Goal: Find contact information: Find contact information

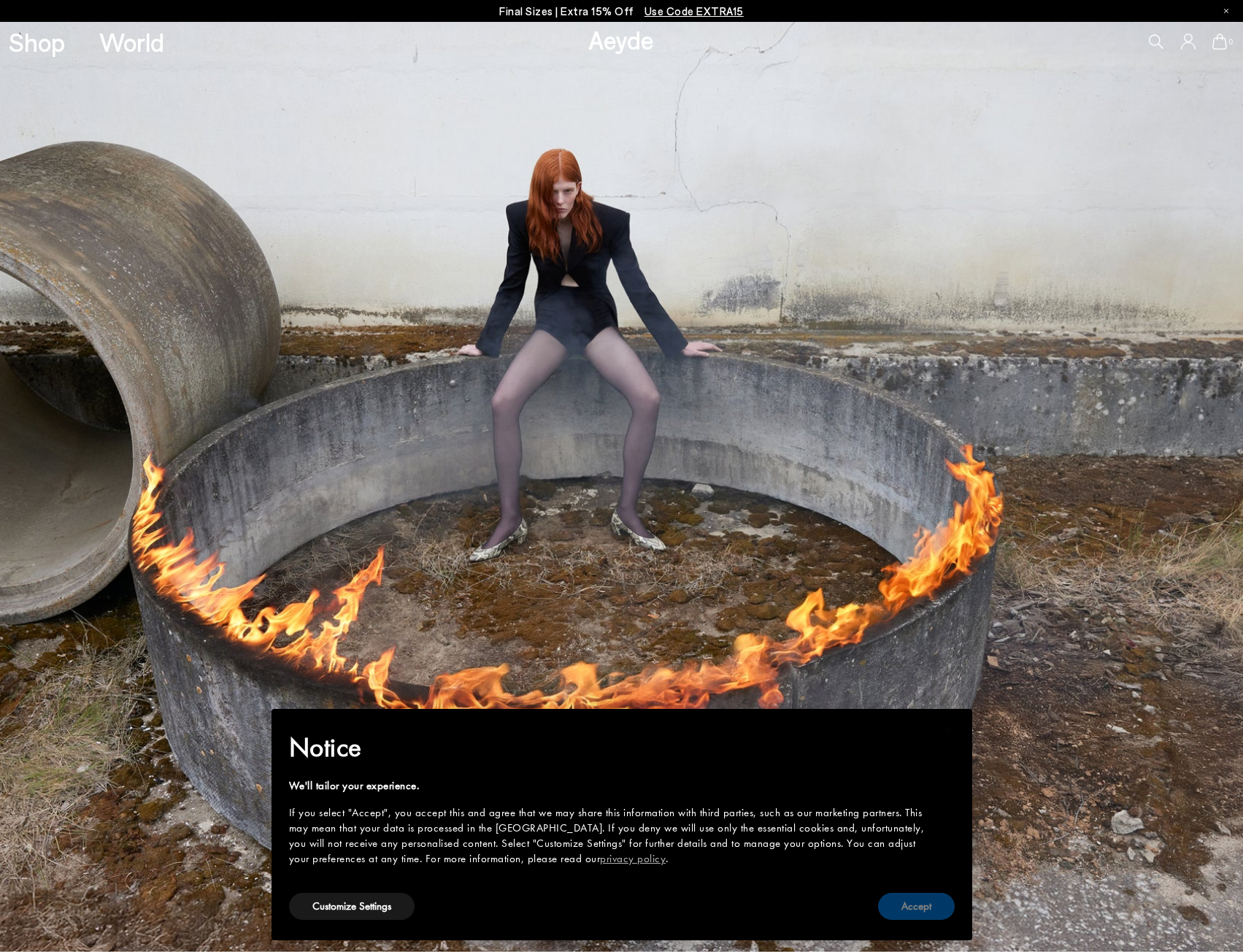
click at [925, 912] on button "Accept" at bounding box center [916, 906] width 76 height 27
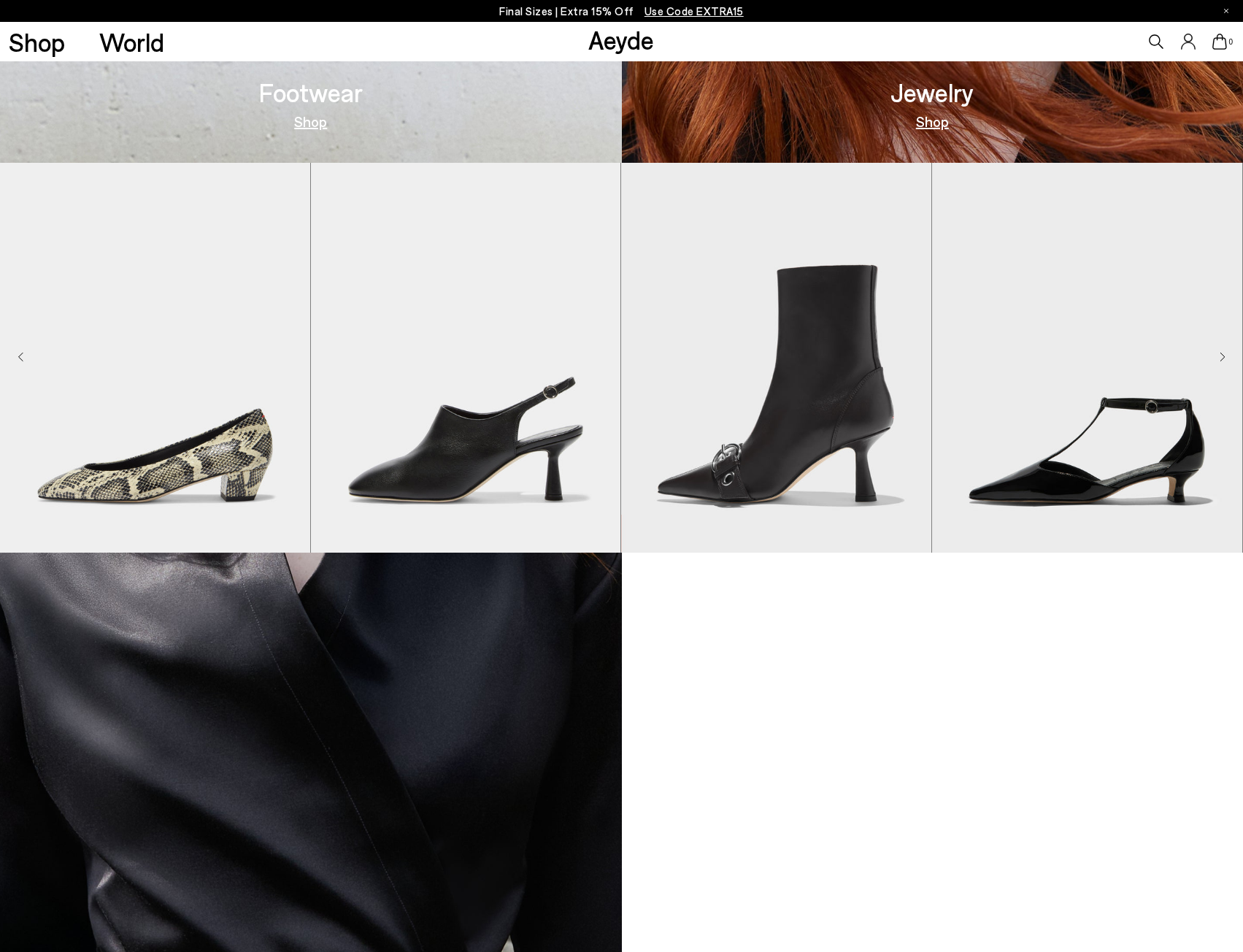
scroll to position [3440, 0]
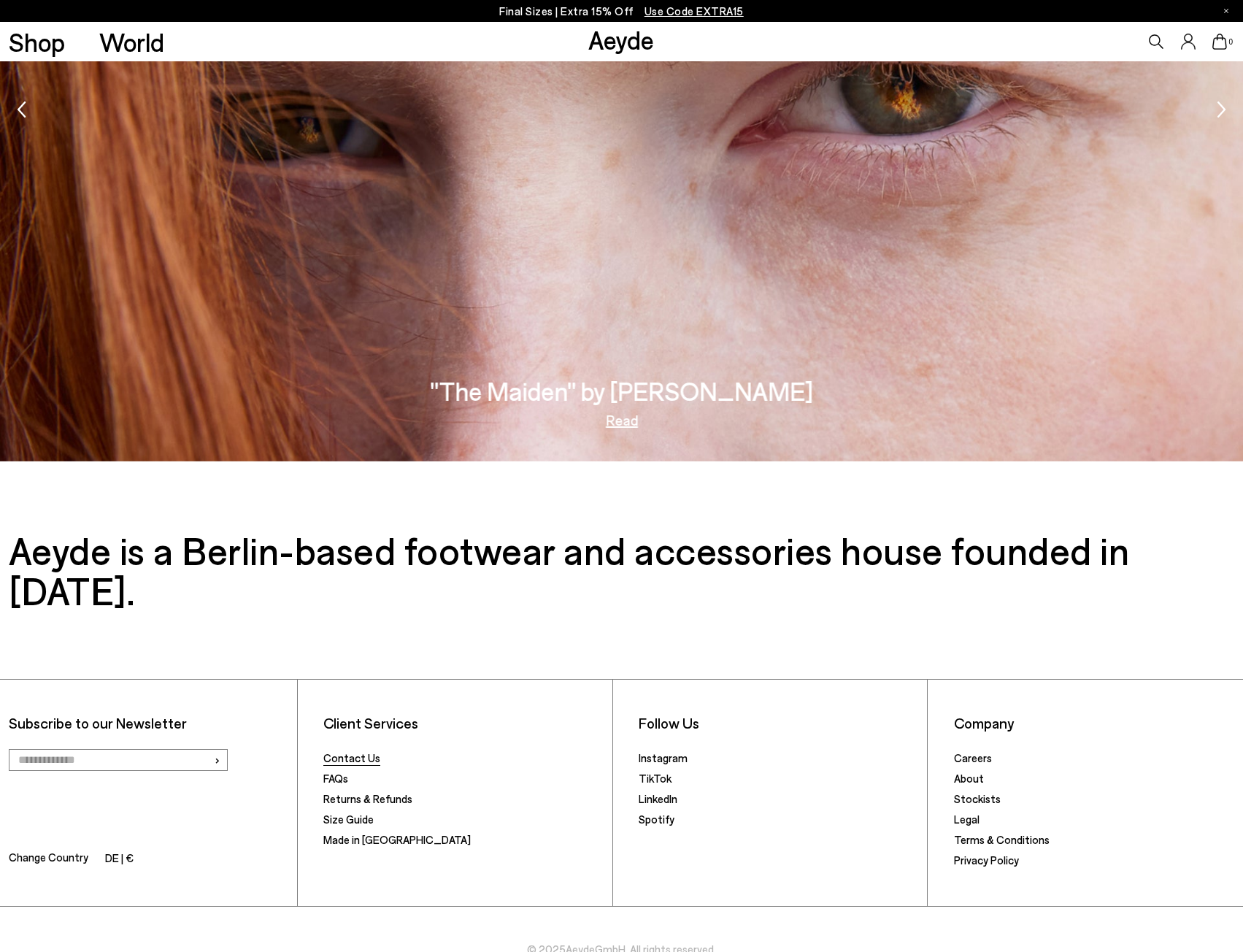
click at [346, 751] on link "Contact Us" at bounding box center [351, 757] width 57 height 13
click at [966, 813] on link "Legal" at bounding box center [967, 819] width 26 height 13
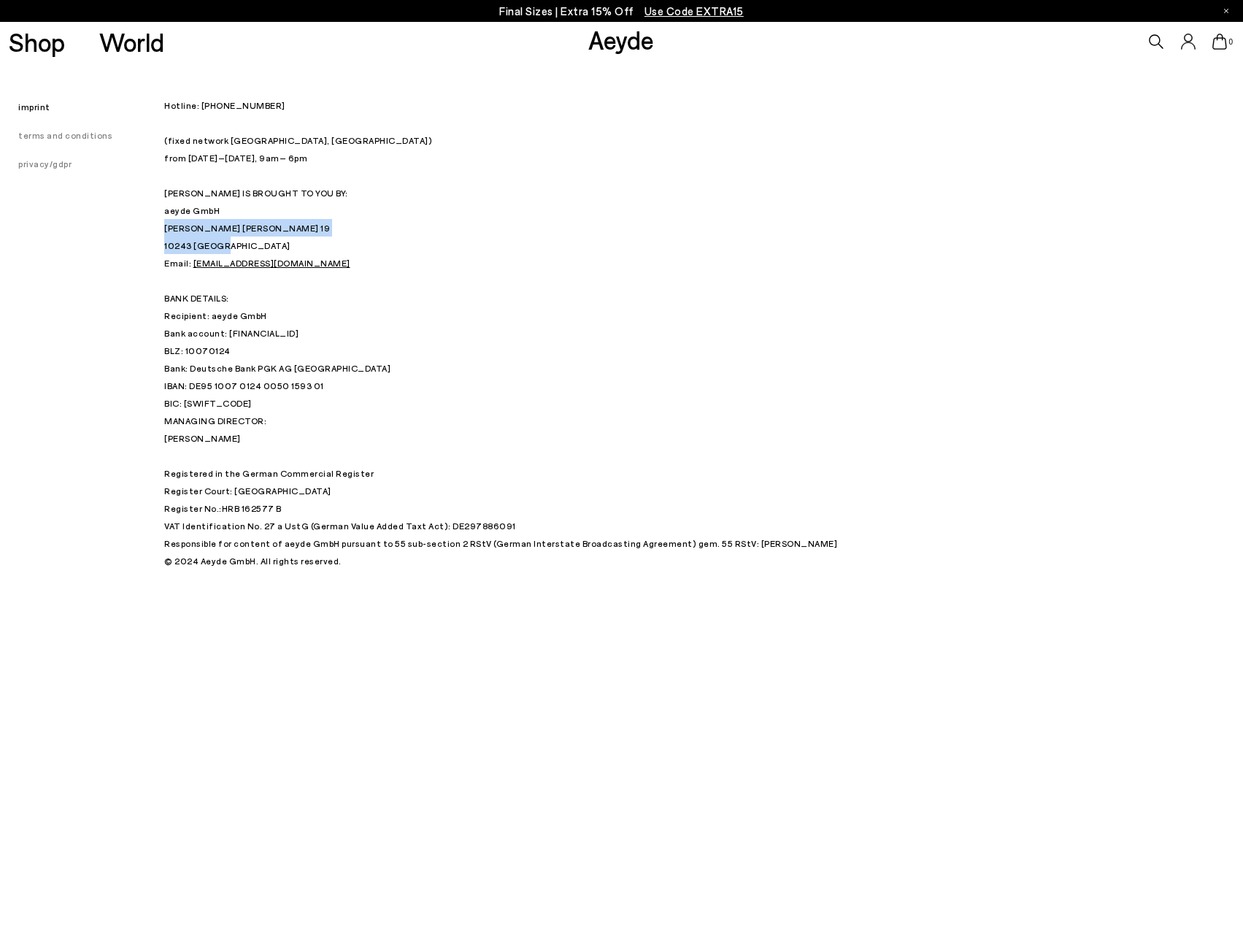
drag, startPoint x: 223, startPoint y: 247, endPoint x: 165, endPoint y: 229, distance: 60.7
click at [165, 229] on p "Hotline: +49 (0) 30 34 655 808 (fixed network Berlin, Germany) from Monday – Fr…" at bounding box center [529, 254] width 730 height 315
click at [227, 244] on p "Hotline: +49 (0) 30 34 655 808 (fixed network Berlin, Germany) from Monday – Fr…" at bounding box center [529, 254] width 730 height 315
drag, startPoint x: 228, startPoint y: 244, endPoint x: 170, endPoint y: 229, distance: 59.9
click at [170, 229] on p "Hotline: +49 (0) 30 34 655 808 (fixed network Berlin, Germany) from Monday – Fr…" at bounding box center [529, 254] width 730 height 315
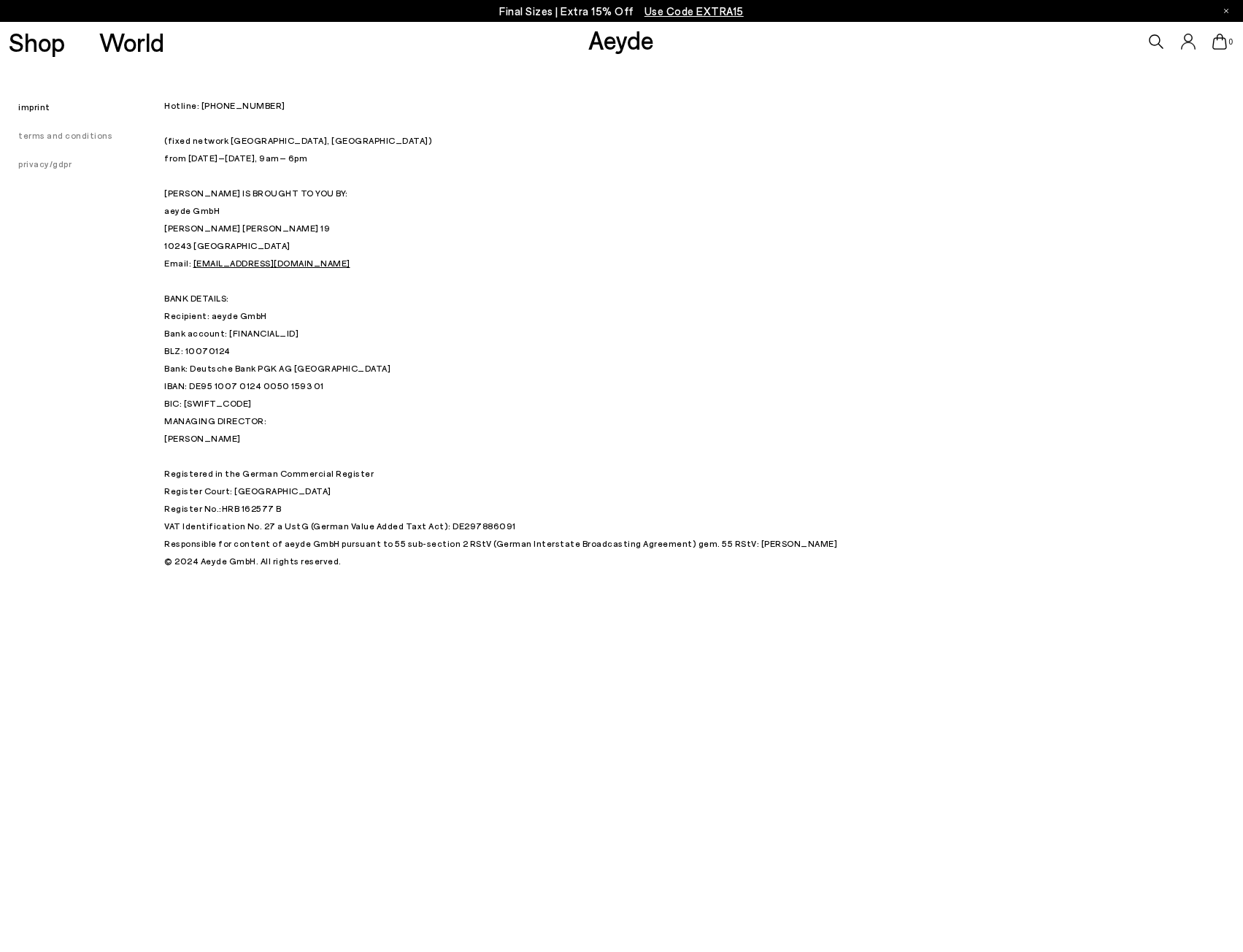
click at [785, 198] on p "Hotline: +49 (0) 30 34 655 808 (fixed network Berlin, Germany) from Monday – Fr…" at bounding box center [529, 254] width 730 height 315
